Goal: Register for event/course

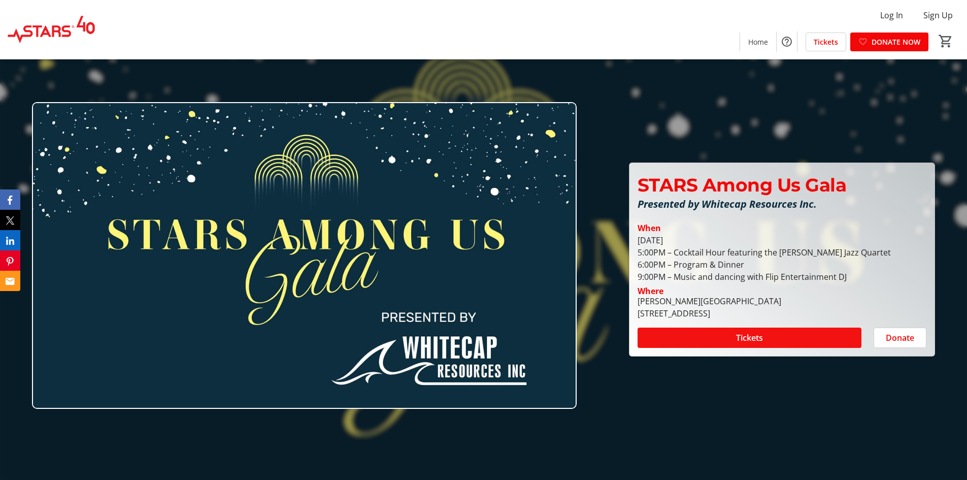
click at [775, 339] on span at bounding box center [750, 337] width 224 height 24
drag, startPoint x: 675, startPoint y: 275, endPoint x: 859, endPoint y: 281, distance: 184.4
click at [859, 281] on div "[DATE] 5:00PM – Cocktail Hour featuring the [PERSON_NAME] Jazz Quartet 6:00PM –…" at bounding box center [782, 258] width 289 height 49
click at [680, 396] on div at bounding box center [483, 240] width 967 height 480
